Goal: Book appointment/travel/reservation

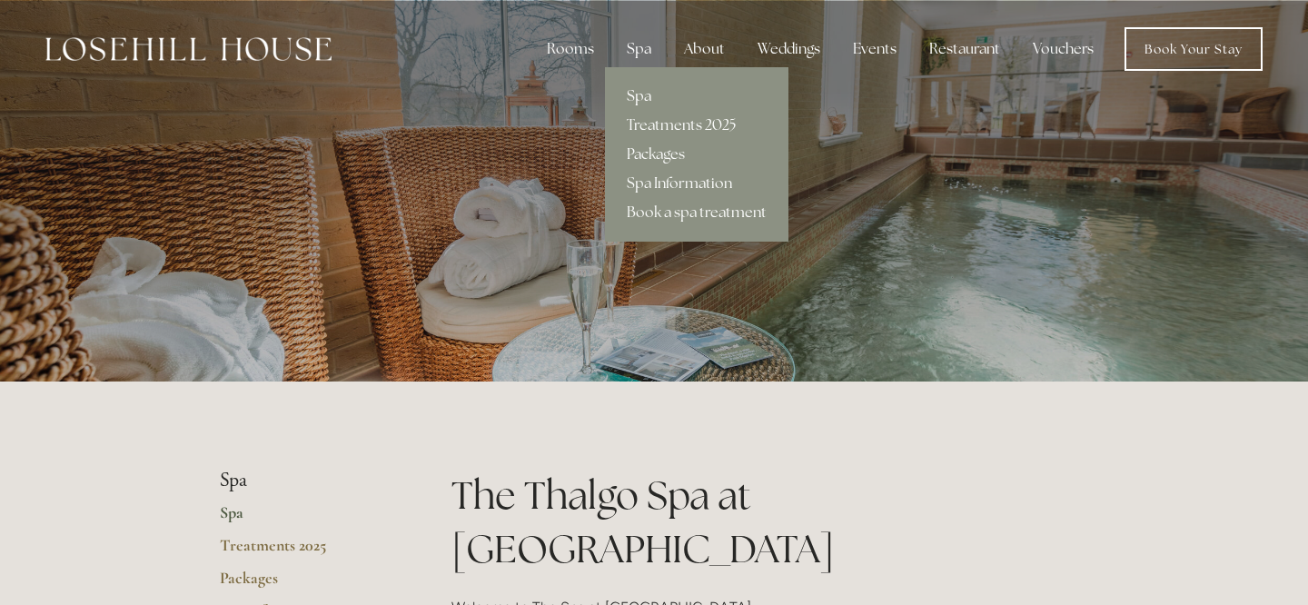
click at [642, 48] on div "Spa" at bounding box center [639, 49] width 54 height 36
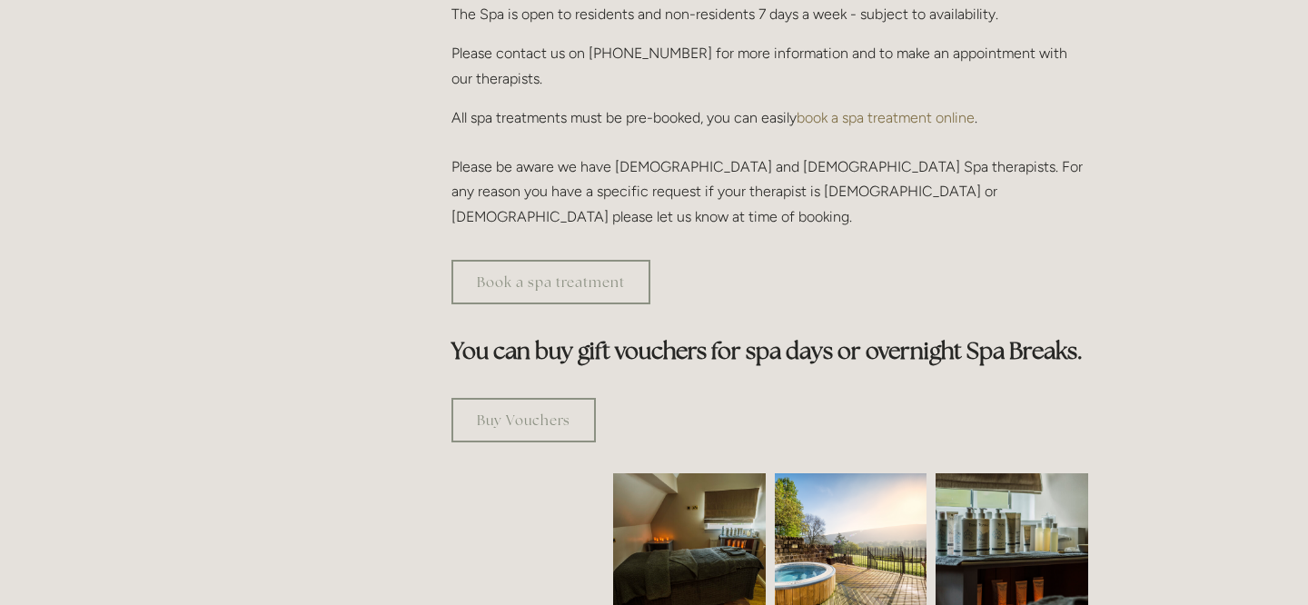
scroll to position [829, 0]
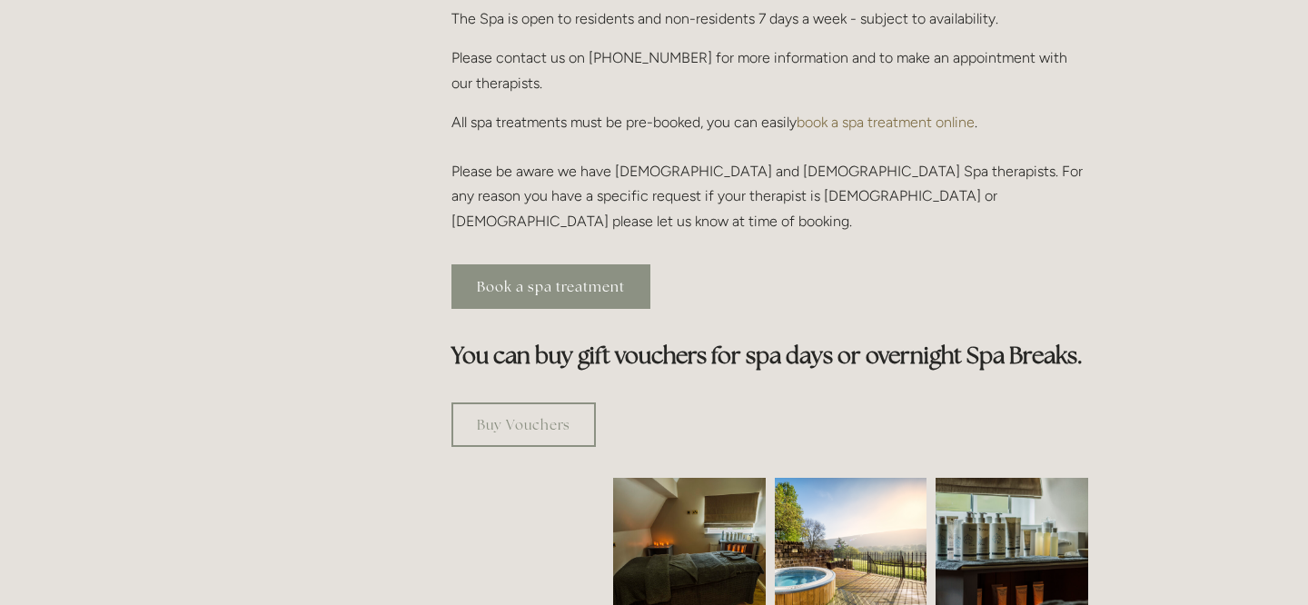
click at [548, 264] on link "Book a spa treatment" at bounding box center [550, 286] width 199 height 45
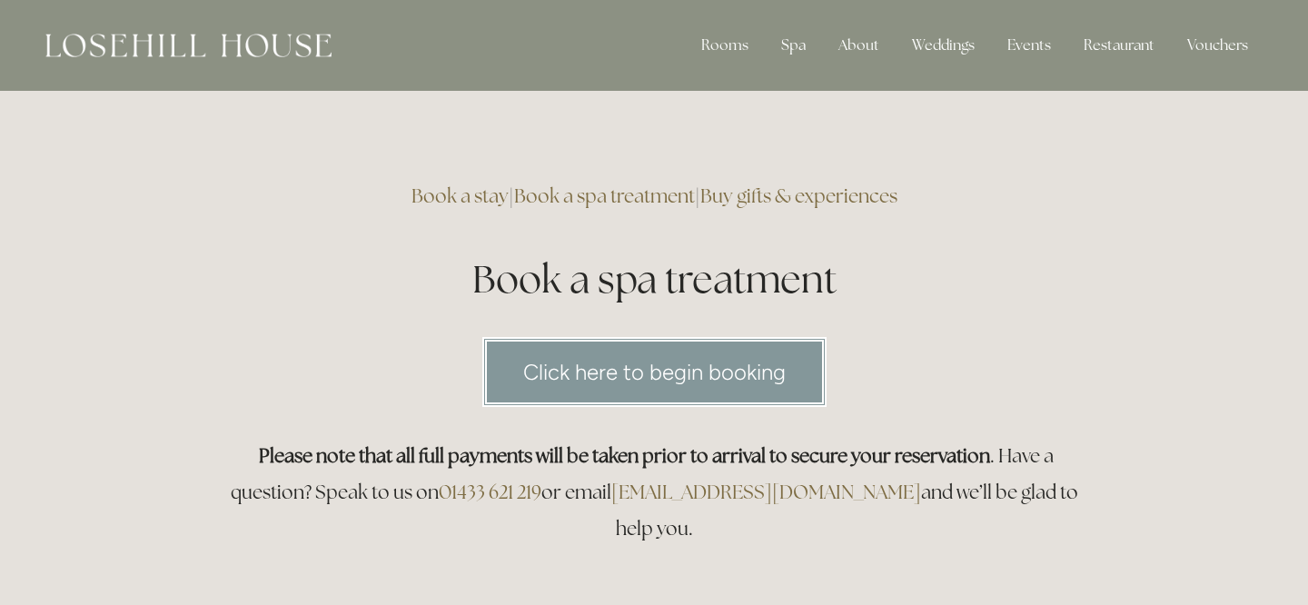
click at [625, 369] on link "Click here to begin booking" at bounding box center [654, 372] width 344 height 70
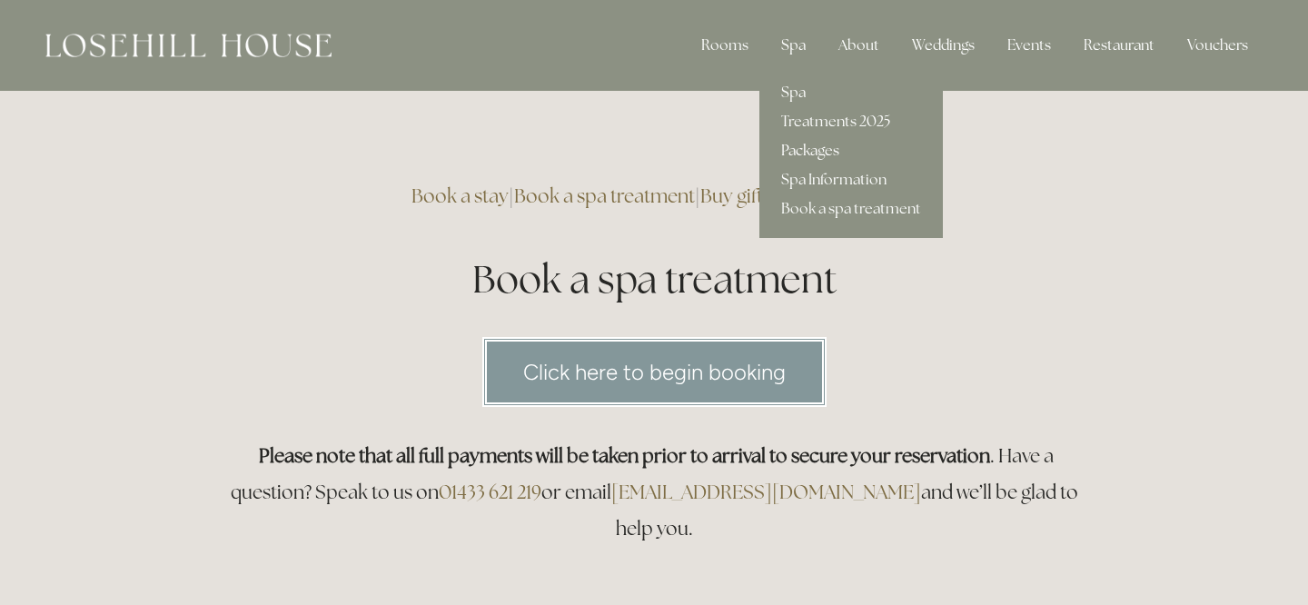
click at [807, 150] on link "Packages" at bounding box center [850, 150] width 183 height 29
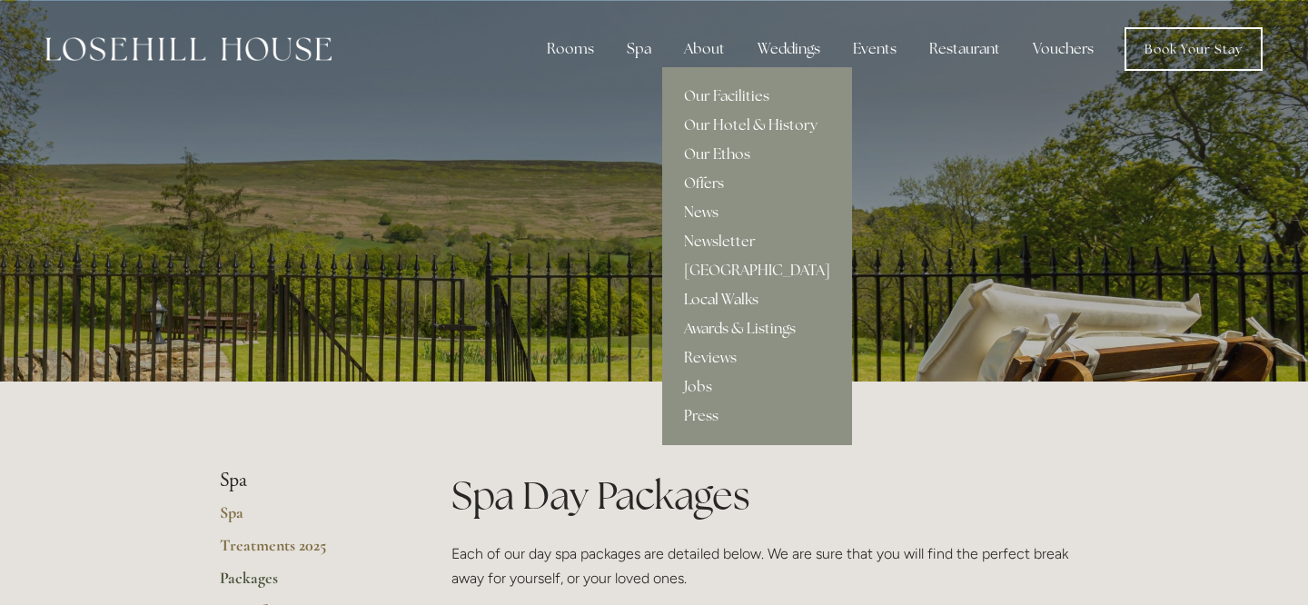
click at [741, 297] on link "Local Walks" at bounding box center [757, 299] width 190 height 29
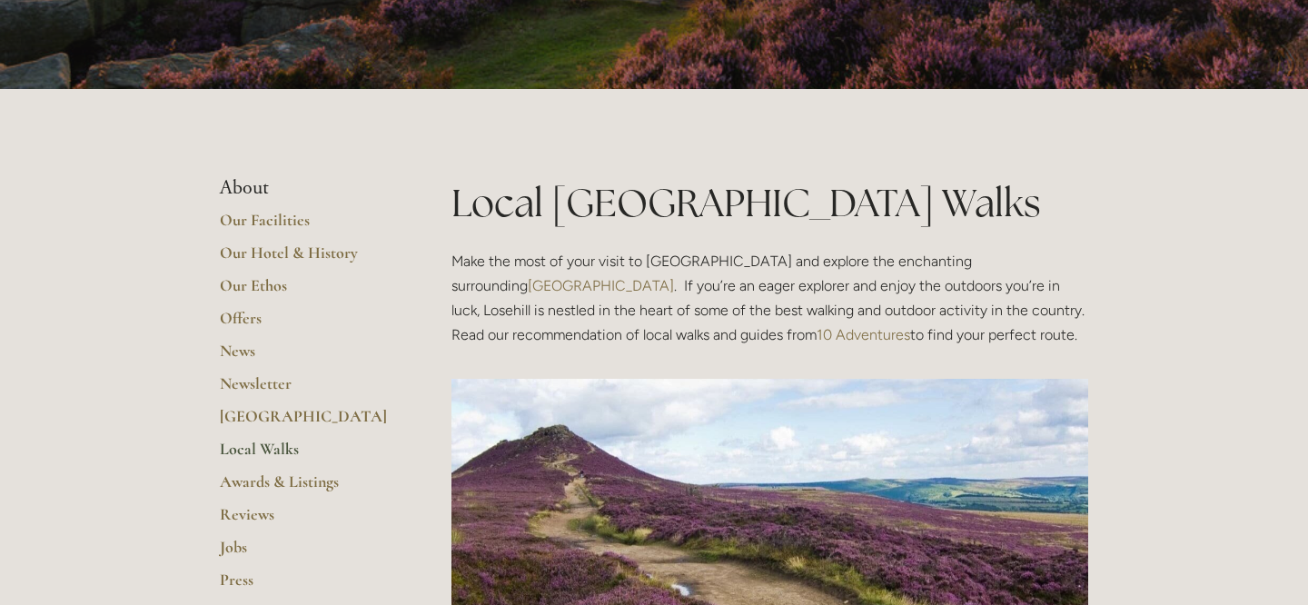
scroll to position [184, 0]
